Goal: Task Accomplishment & Management: Complete application form

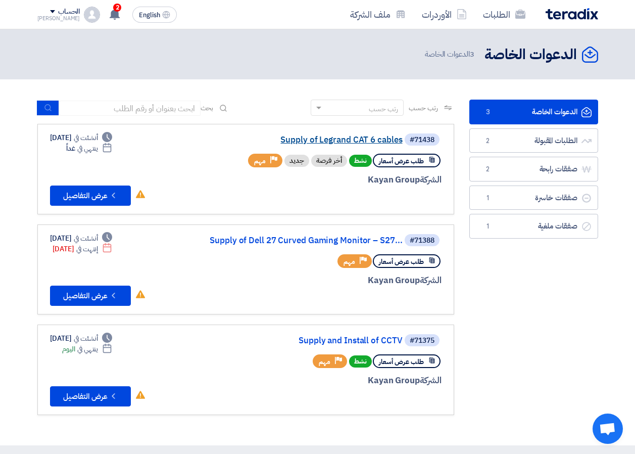
click at [336, 141] on link "Supply of Legrand CAT 6 cables" at bounding box center [302, 139] width 202 height 9
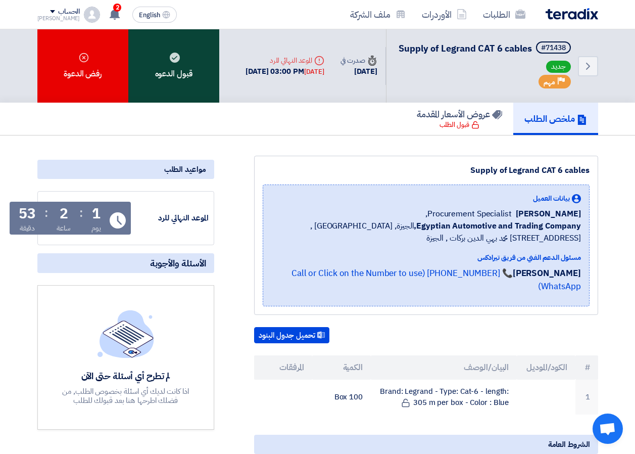
click at [191, 90] on div "قبول الدعوه" at bounding box center [173, 65] width 91 height 73
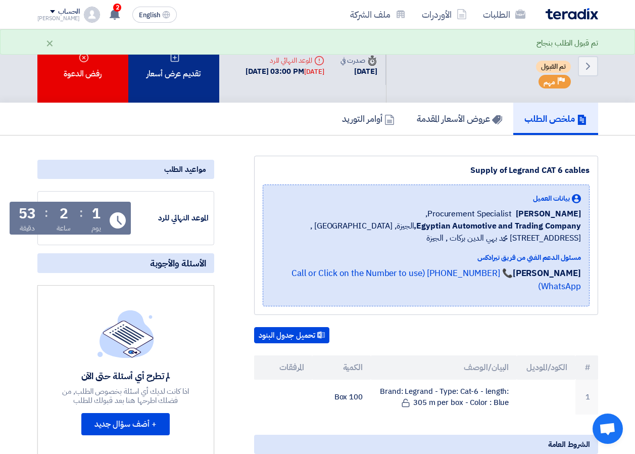
click at [172, 73] on div "تقديم عرض أسعار" at bounding box center [173, 65] width 91 height 73
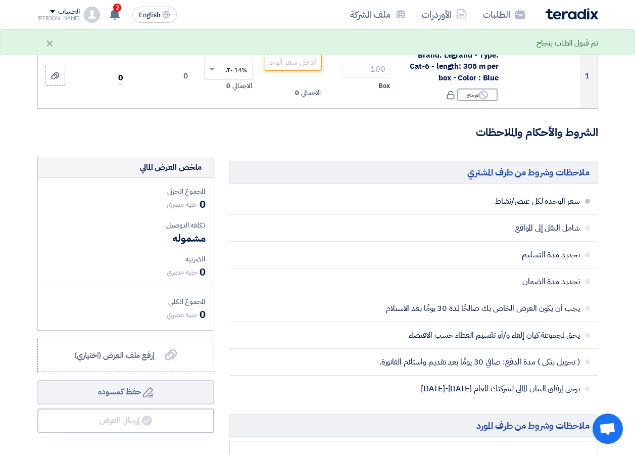
scroll to position [51, 0]
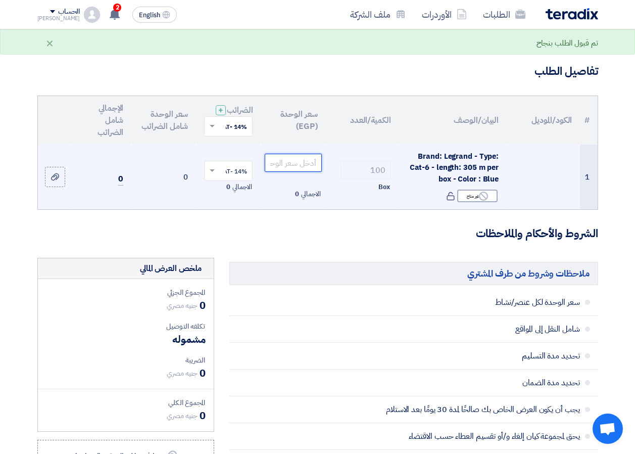
click at [307, 168] on input "number" at bounding box center [293, 163] width 57 height 18
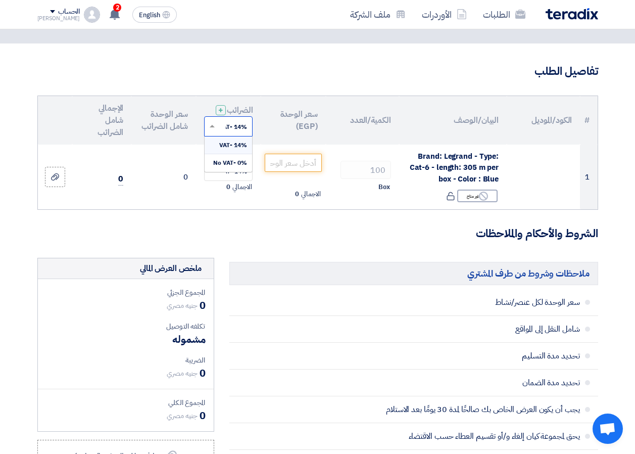
click at [221, 135] on input "text" at bounding box center [234, 127] width 28 height 17
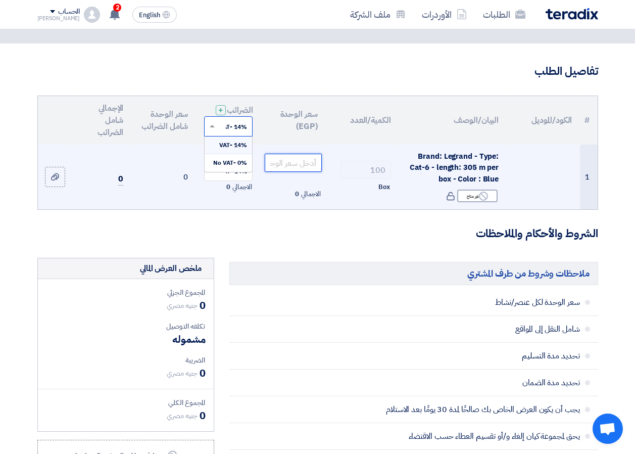
click at [289, 170] on input "number" at bounding box center [293, 163] width 57 height 18
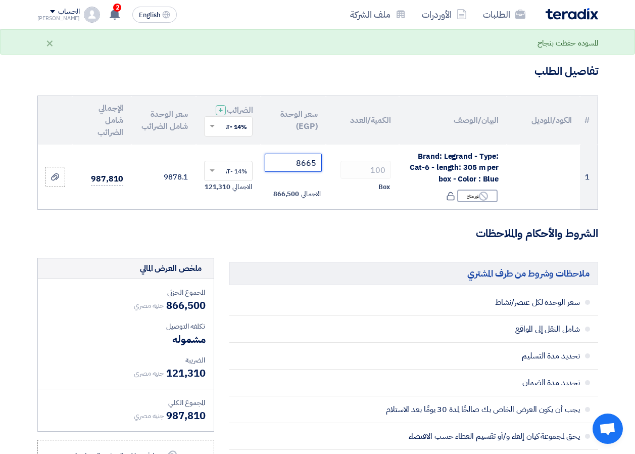
type input "8665"
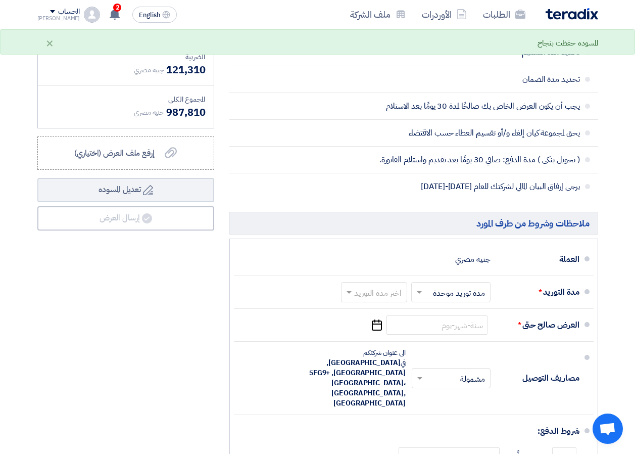
scroll to position [556, 0]
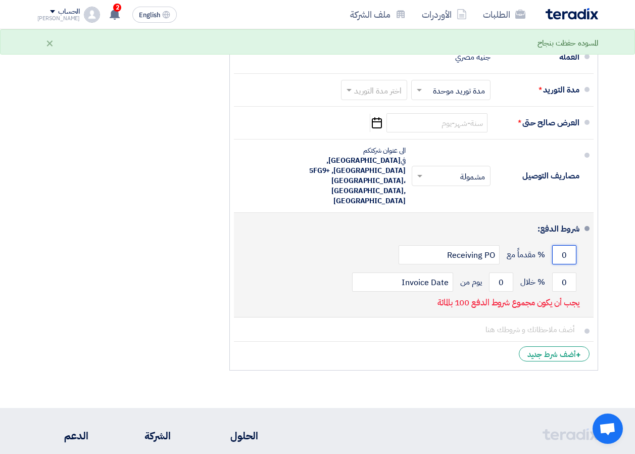
drag, startPoint x: 568, startPoint y: 242, endPoint x: 537, endPoint y: 243, distance: 31.3
click at [537, 243] on div "0 % مقدماً مع Receiving PO" at bounding box center [411, 254] width 338 height 27
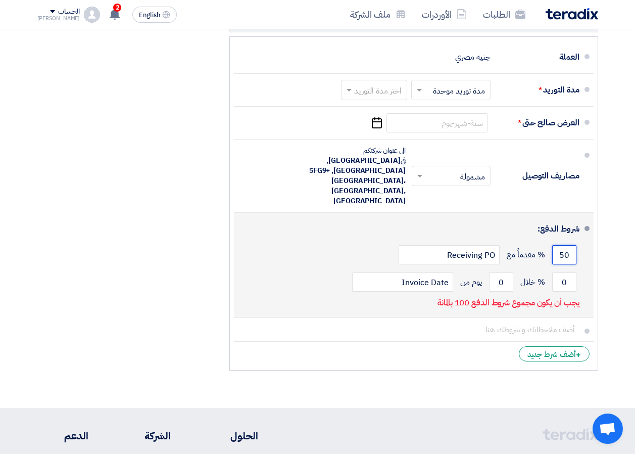
type input "50"
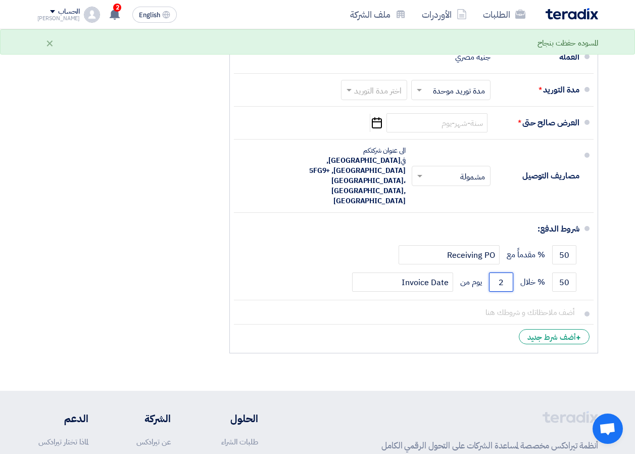
scroll to position [455, 0]
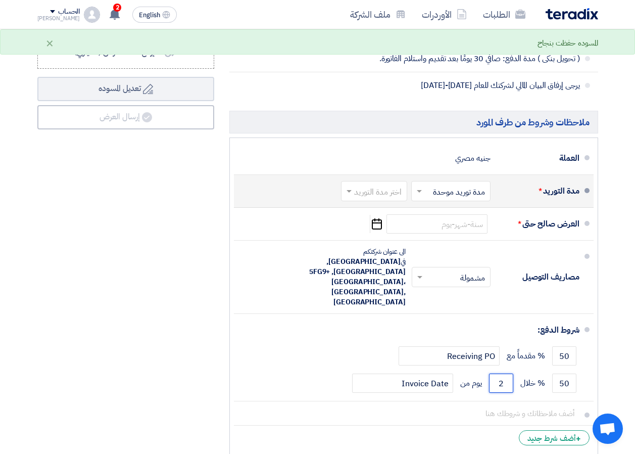
type input "2"
click at [420, 196] on span at bounding box center [418, 191] width 13 height 10
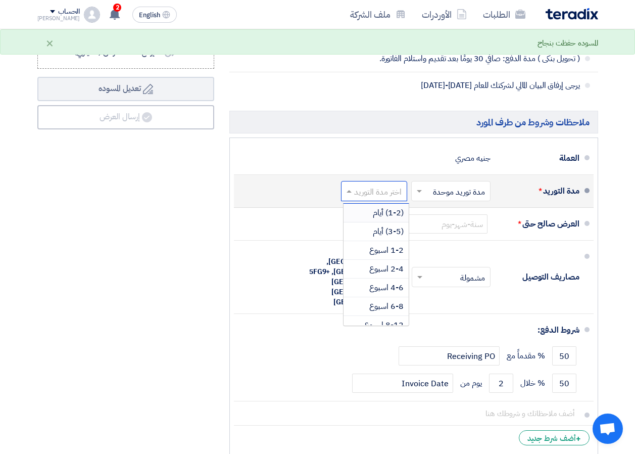
click at [373, 192] on div at bounding box center [374, 191] width 65 height 15
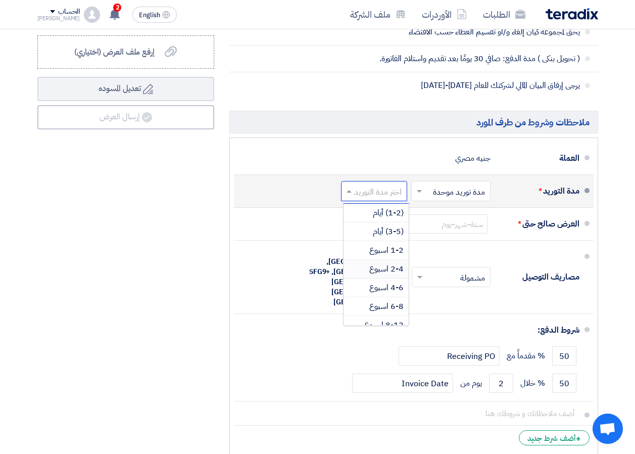
click at [388, 275] on span "2-4 اسبوع" at bounding box center [386, 269] width 34 height 12
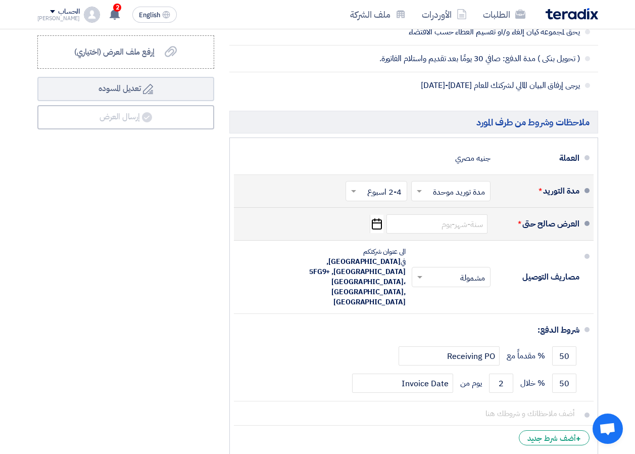
click at [372, 229] on use "button" at bounding box center [377, 223] width 10 height 11
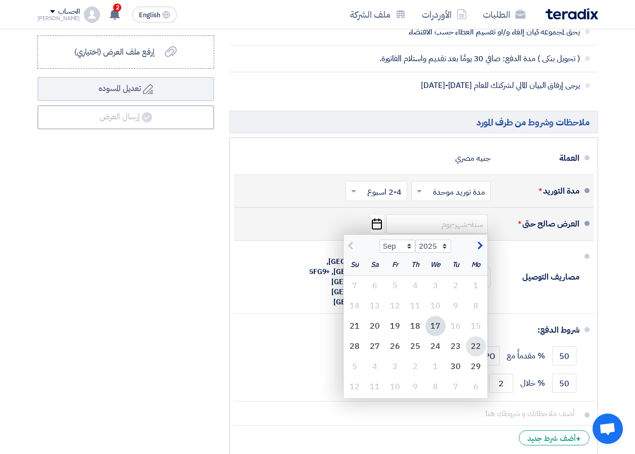
click at [476, 356] on div "22" at bounding box center [476, 346] width 20 height 20
type input "[DATE]"
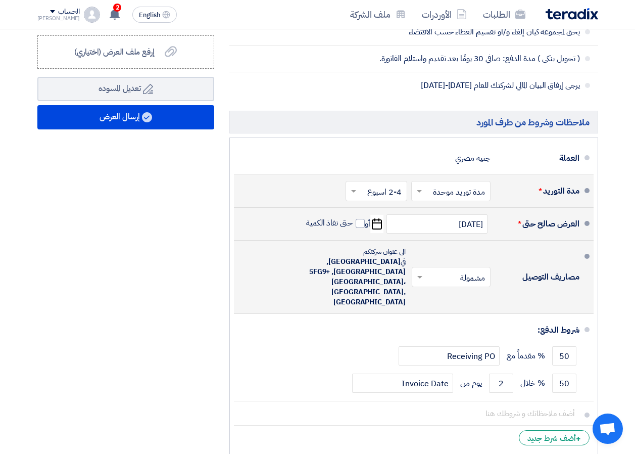
click at [435, 283] on div "× مشمولة ×" at bounding box center [451, 277] width 79 height 20
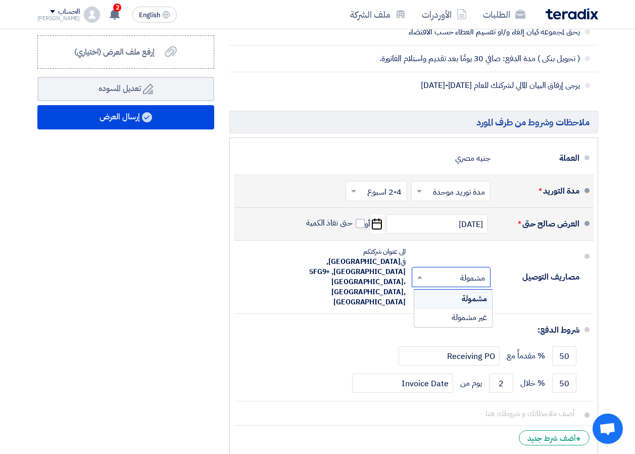
click at [172, 269] on div "ملخص العرض المالي المجموع الجزئي جنيه مصري 866,500 تكلفه التوصيل" at bounding box center [126, 156] width 192 height 606
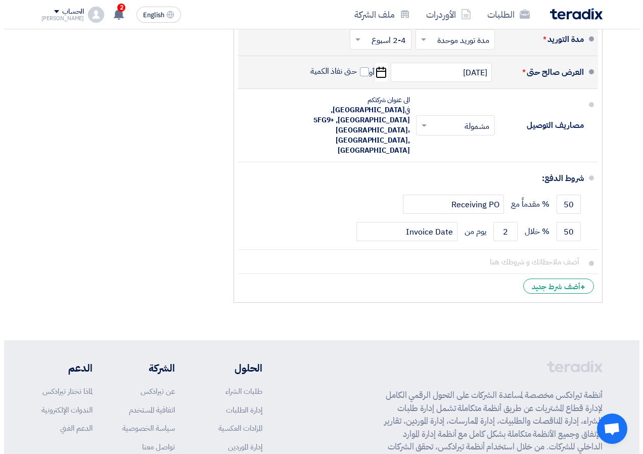
scroll to position [354, 0]
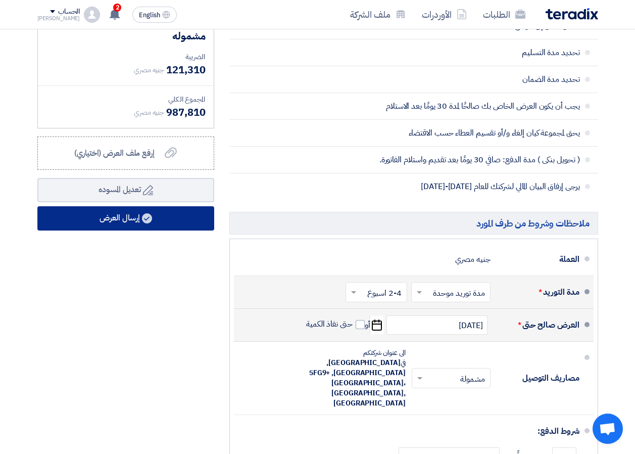
drag, startPoint x: 120, startPoint y: 231, endPoint x: 363, endPoint y: 325, distance: 260.1
click at [363, 325] on div "ملاحظات وشروط من طرف المشتري سعر الوحدة لكل عنصر/نشاط شامل النقل إلى المواقع تح…" at bounding box center [318, 258] width 576 height 606
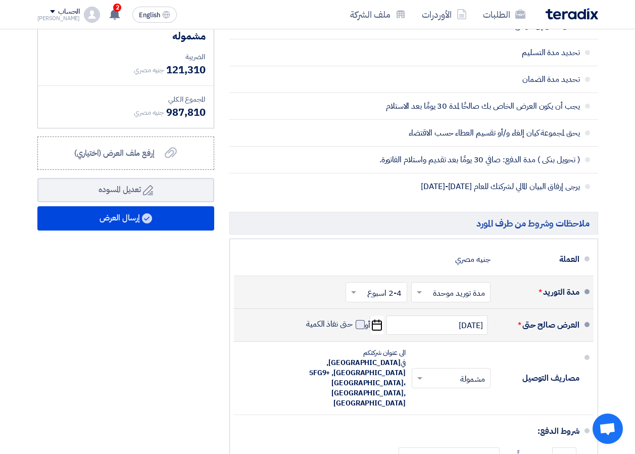
click at [361, 329] on span at bounding box center [360, 324] width 9 height 9
click at [353, 332] on input "حتى نفاذ الكمية" at bounding box center [328, 328] width 49 height 19
checkbox input "true"
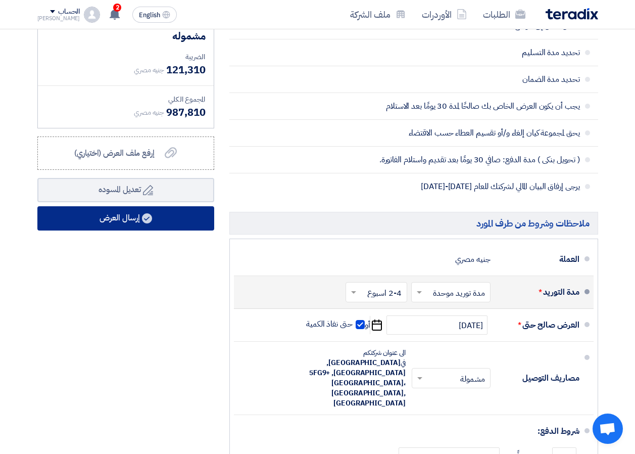
click at [140, 230] on button "إرسال العرض" at bounding box center [125, 218] width 177 height 24
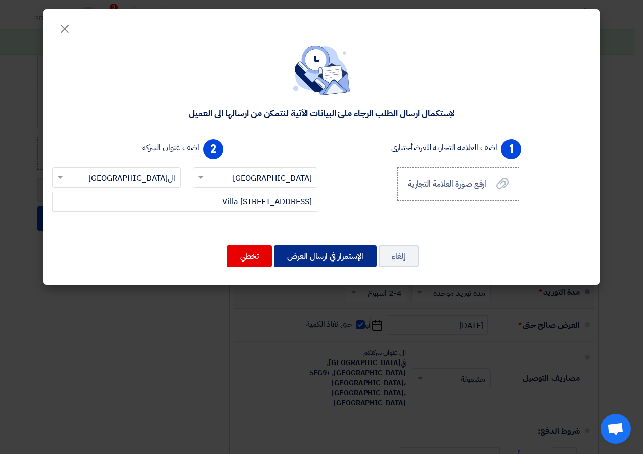
click at [315, 254] on button "الإستمرار في ارسال العرض" at bounding box center [325, 256] width 103 height 22
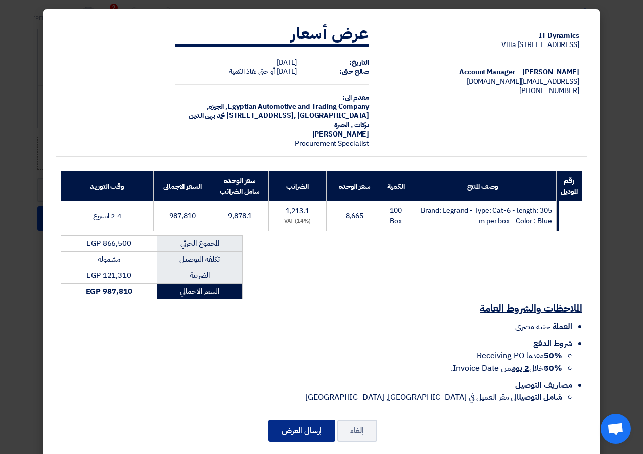
click at [299, 422] on button "إرسال العرض" at bounding box center [301, 430] width 67 height 22
